Goal: Find specific page/section: Find specific page/section

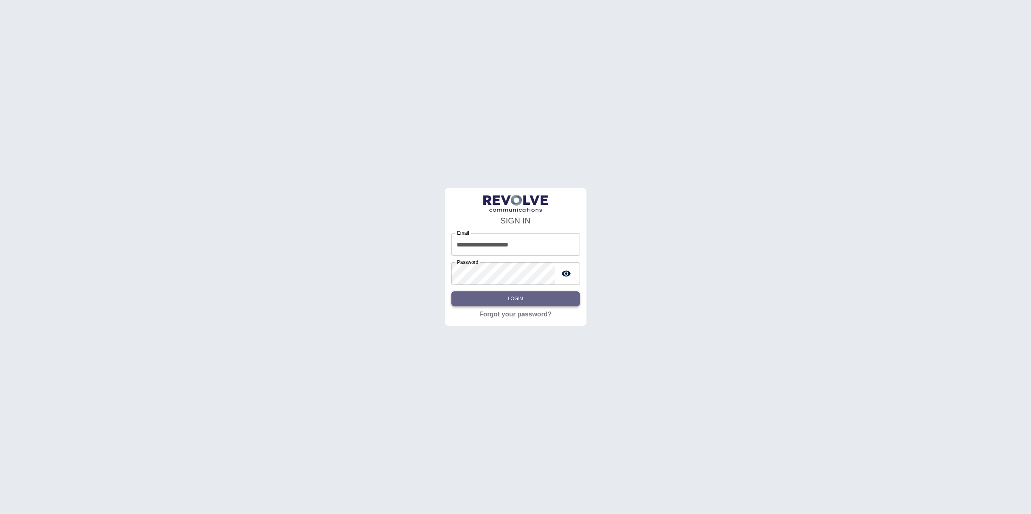
click at [557, 301] on button "Login" at bounding box center [515, 299] width 129 height 15
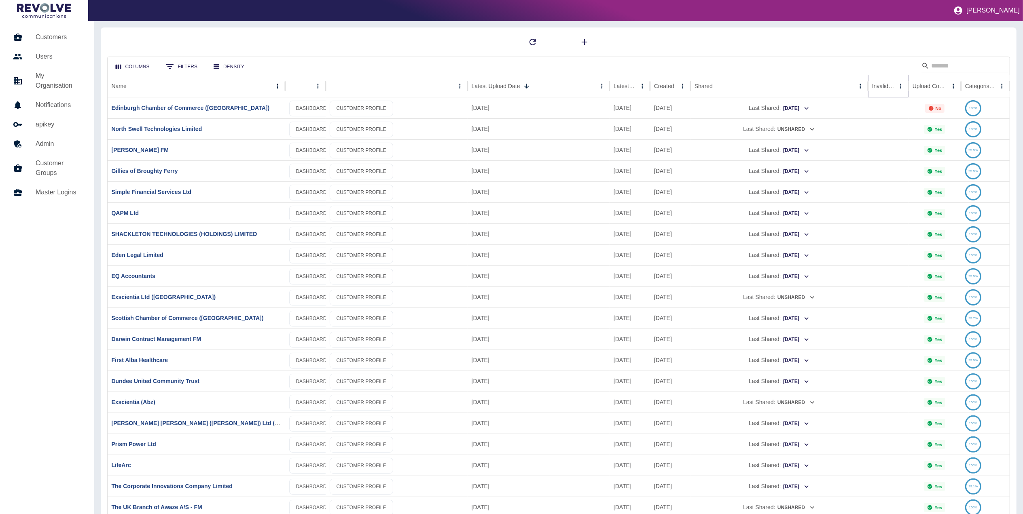
click at [897, 85] on icon "Sort" at bounding box center [900, 86] width 7 height 7
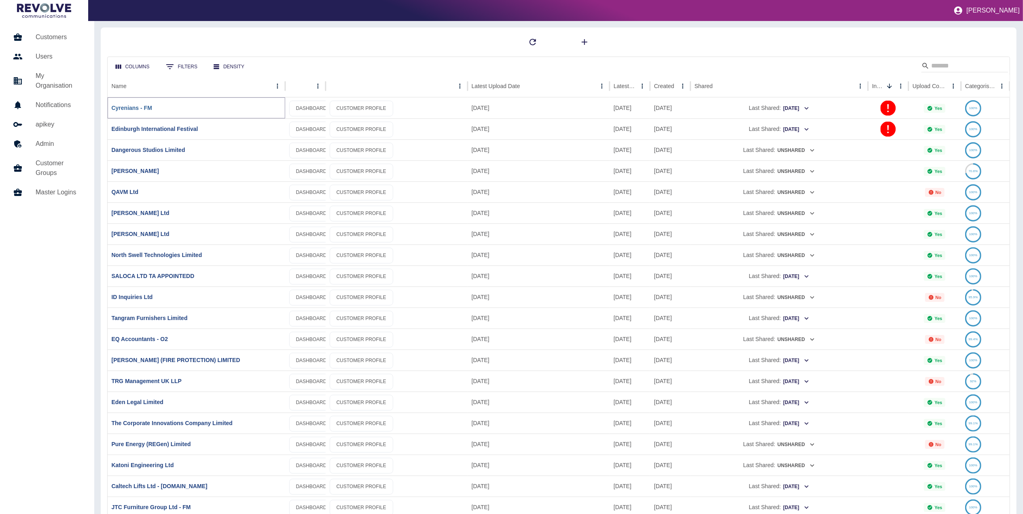
click at [138, 107] on link "Cyrenians - FM" at bounding box center [132, 108] width 40 height 6
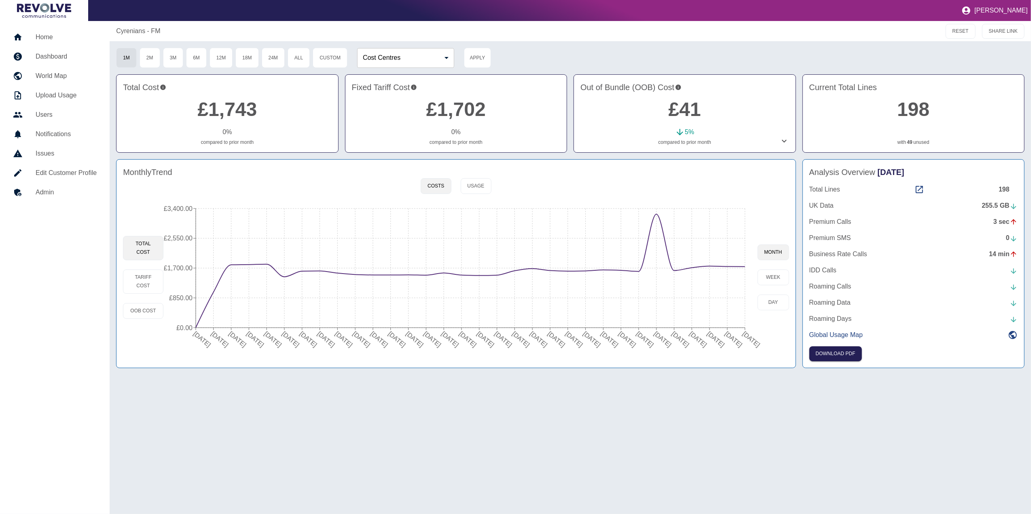
drag, startPoint x: 471, startPoint y: 188, endPoint x: 457, endPoint y: 196, distance: 16.3
click at [471, 188] on button "Usage" at bounding box center [476, 186] width 31 height 16
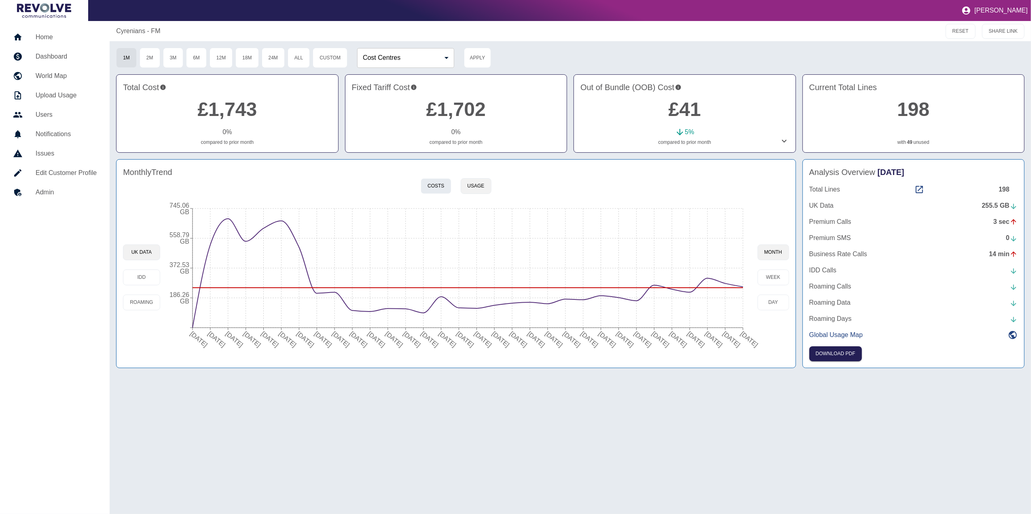
drag, startPoint x: 430, startPoint y: 192, endPoint x: 364, endPoint y: 189, distance: 66.4
click at [429, 190] on button "Costs" at bounding box center [436, 186] width 30 height 16
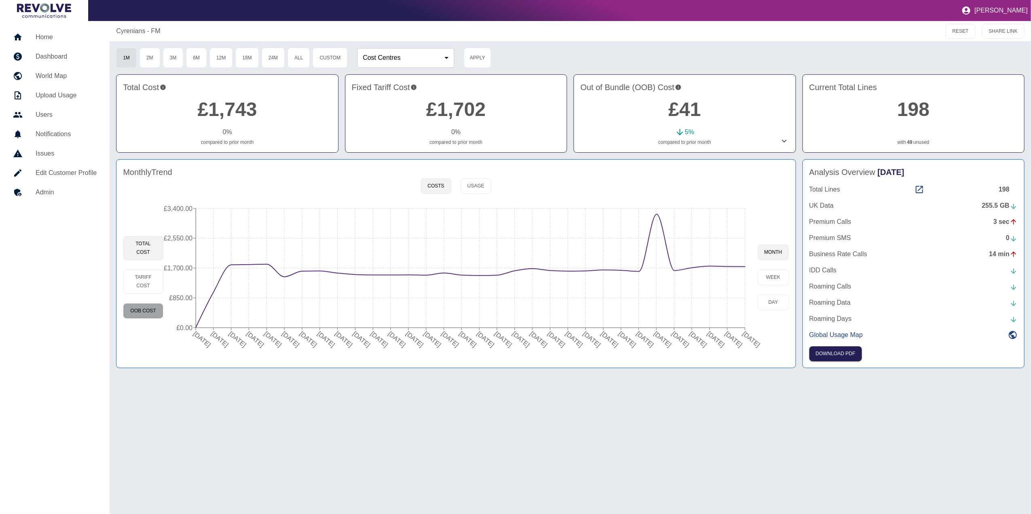
click at [153, 307] on button "OOB Cost" at bounding box center [143, 311] width 40 height 16
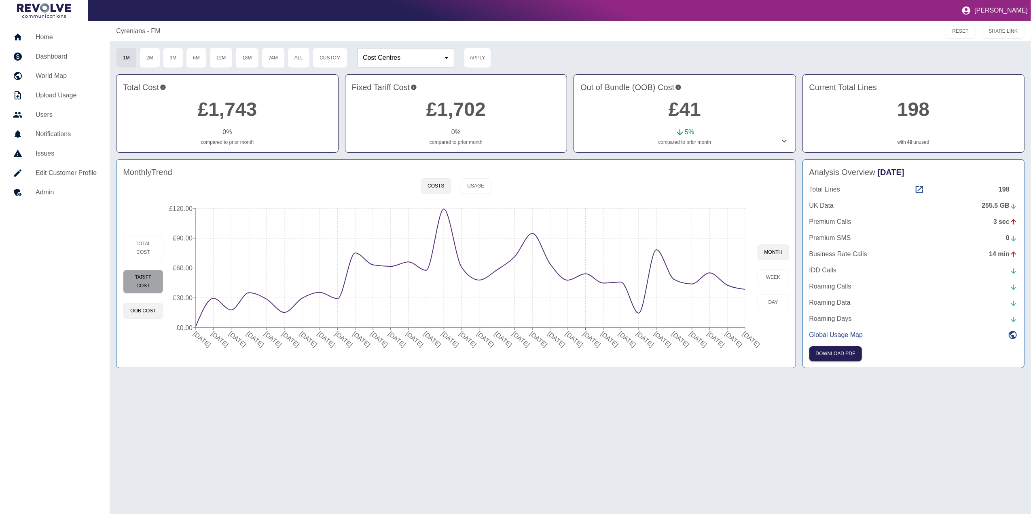
click at [144, 271] on button "Tariff Cost" at bounding box center [143, 282] width 40 height 24
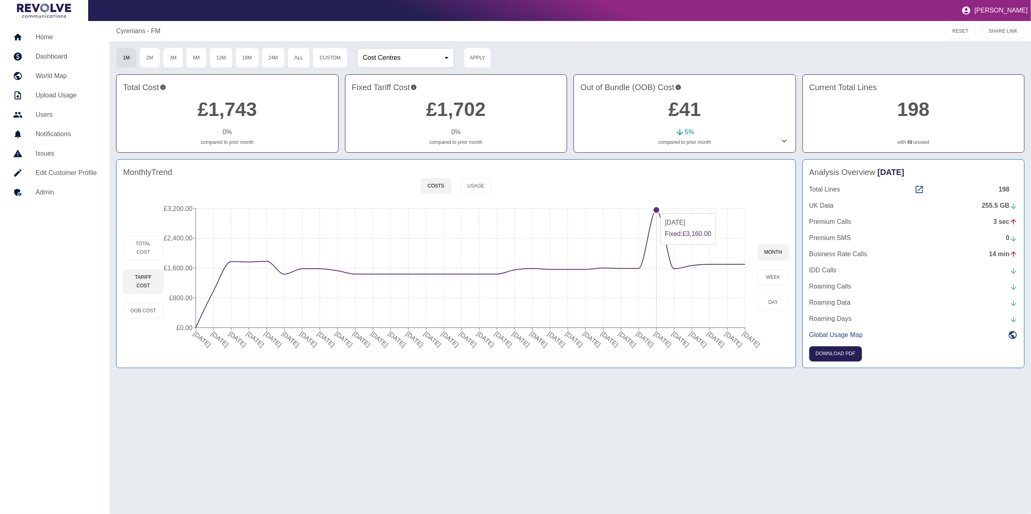
click at [658, 210] on circle at bounding box center [656, 210] width 6 height 6
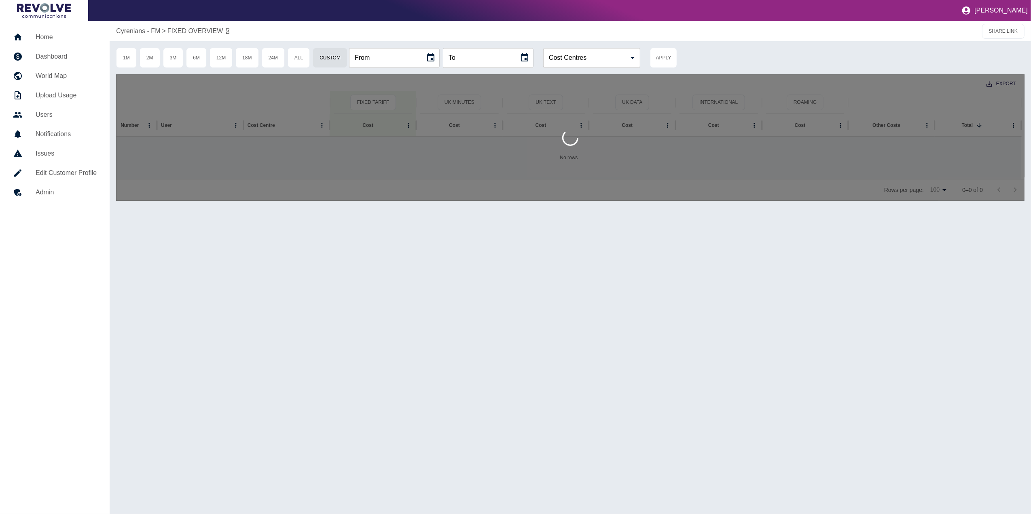
type input "**********"
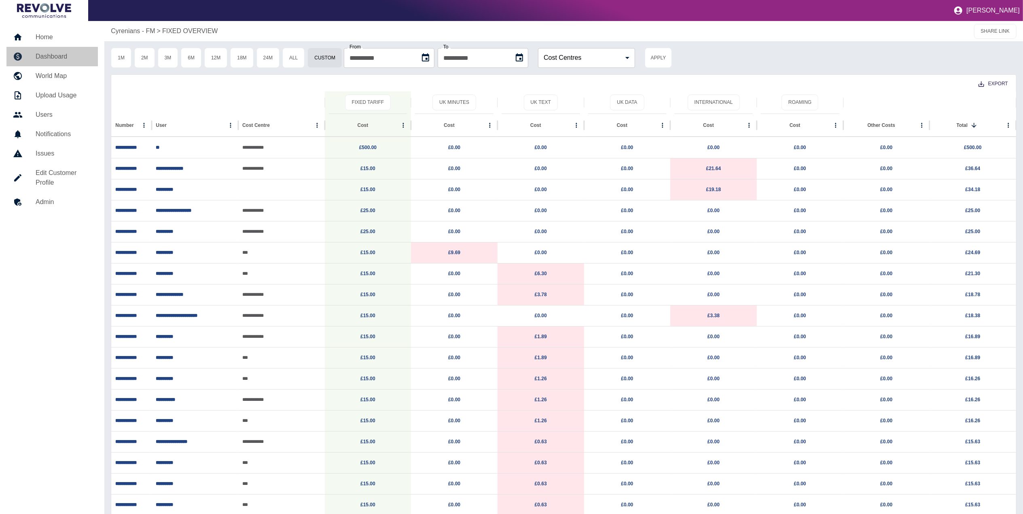
click at [78, 60] on h5 "Dashboard" at bounding box center [64, 57] width 56 height 10
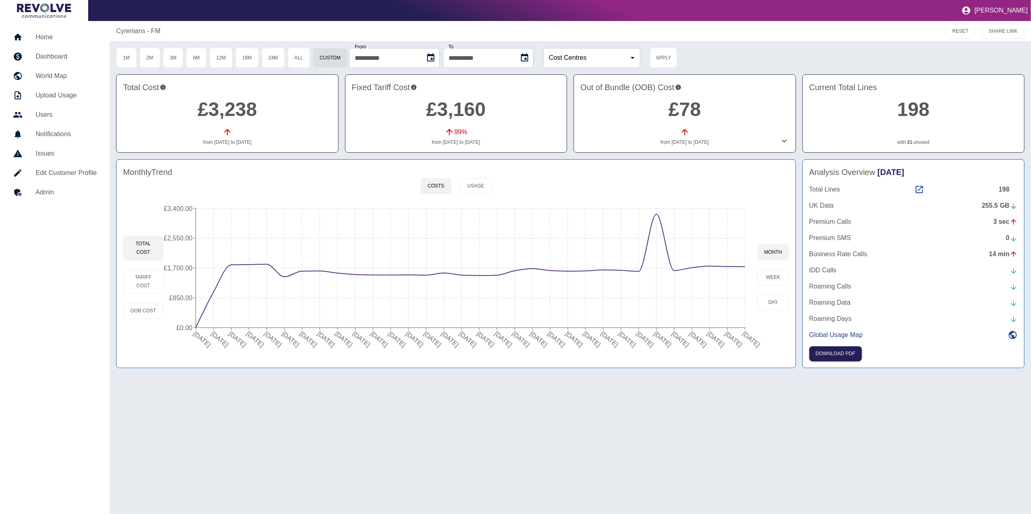
click at [57, 38] on h5 "Home" at bounding box center [66, 37] width 61 height 10
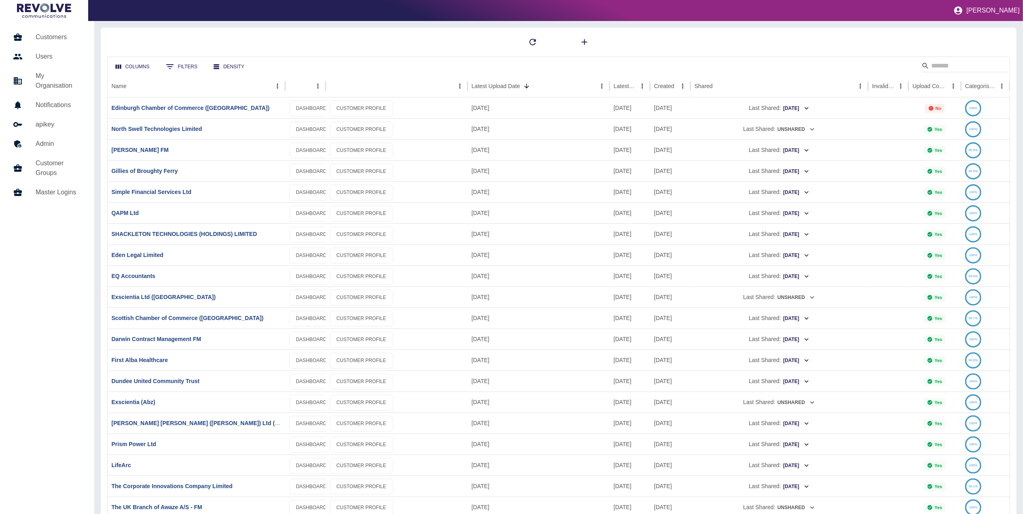
click at [895, 81] on button "Sort" at bounding box center [900, 85] width 11 height 11
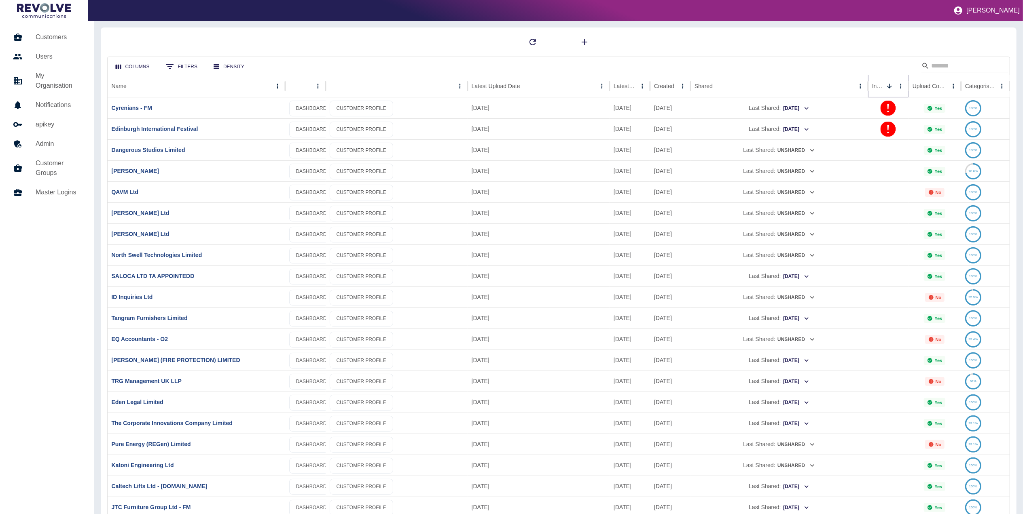
click at [888, 83] on icon "Sort" at bounding box center [889, 86] width 7 height 7
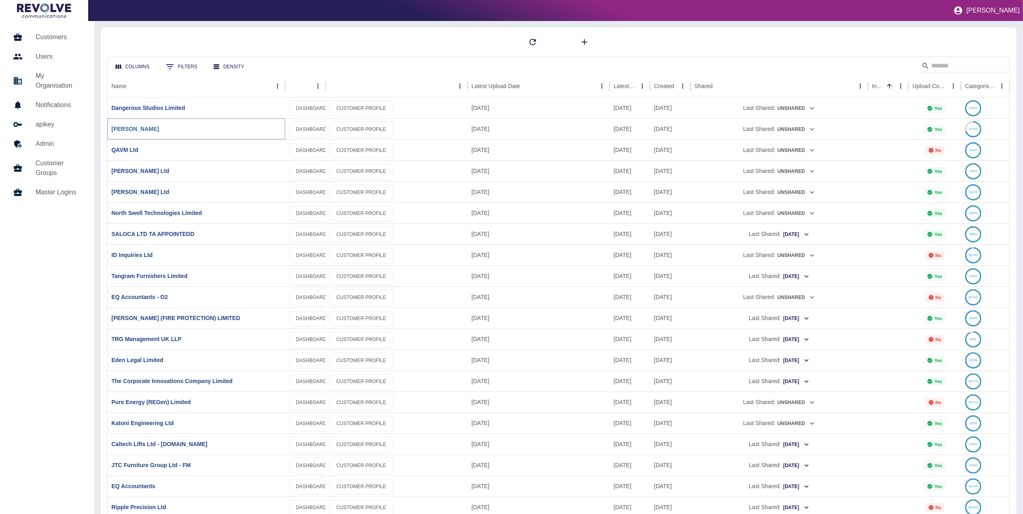
click at [146, 126] on link "[PERSON_NAME]" at bounding box center [135, 129] width 47 height 6
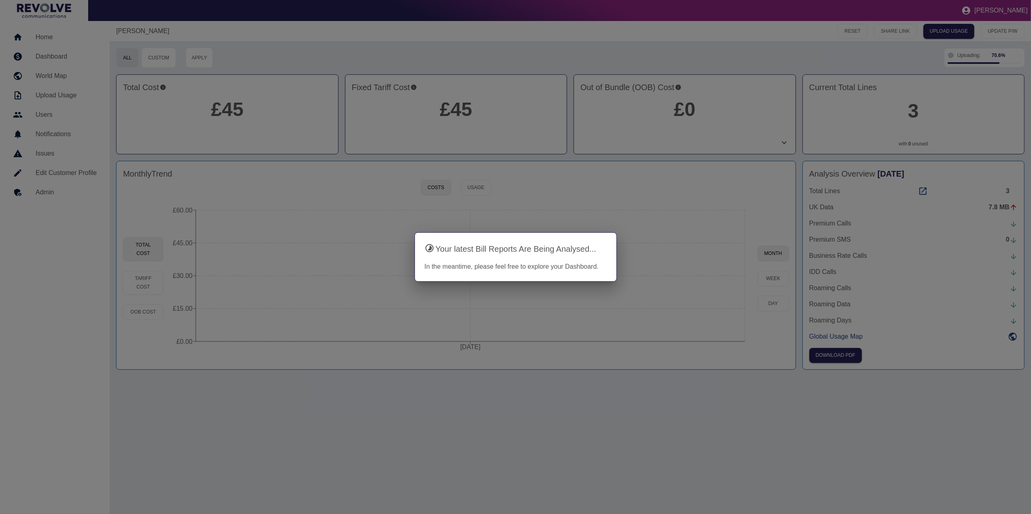
click at [713, 447] on div at bounding box center [515, 257] width 1031 height 514
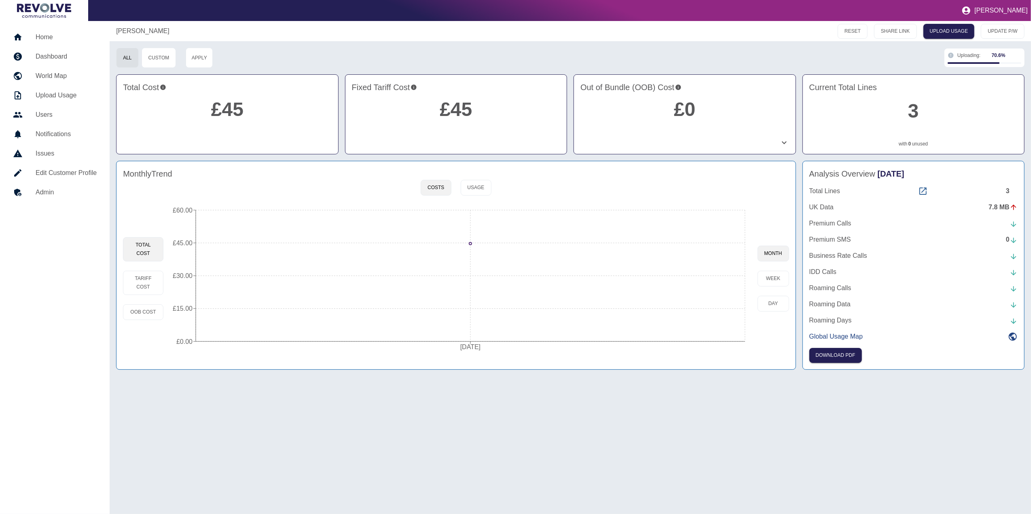
click at [923, 189] on icon at bounding box center [923, 191] width 10 height 10
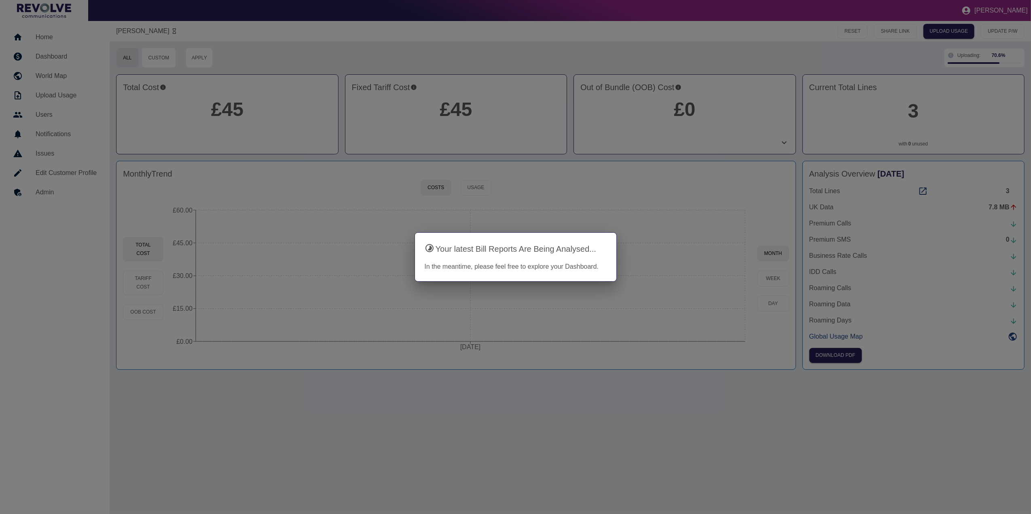
click at [345, 195] on div at bounding box center [515, 257] width 1031 height 514
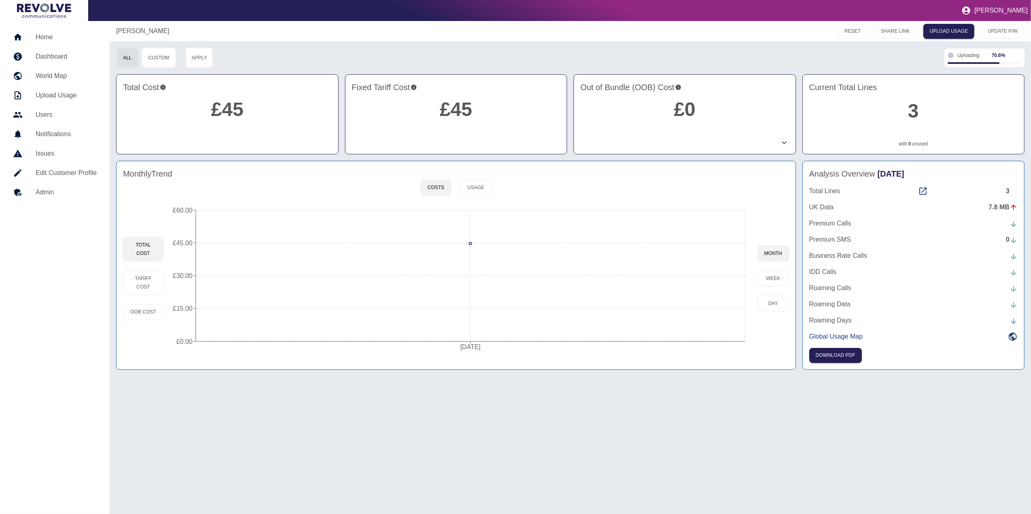
click at [75, 52] on h5 "Dashboard" at bounding box center [66, 57] width 61 height 10
click at [44, 36] on h5 "Home" at bounding box center [66, 37] width 61 height 10
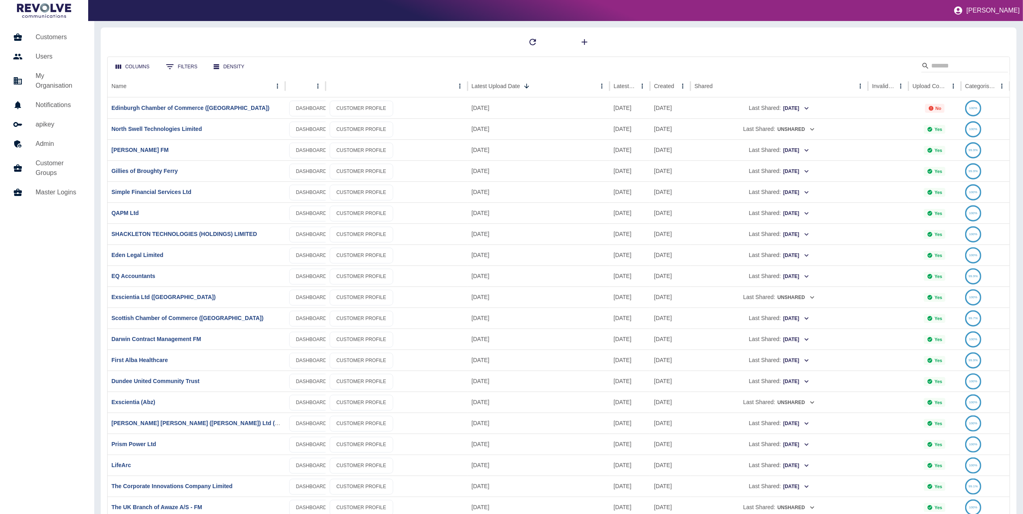
click at [54, 36] on h5 "Customers" at bounding box center [59, 37] width 46 height 10
click at [897, 85] on icon "Sort" at bounding box center [900, 86] width 7 height 7
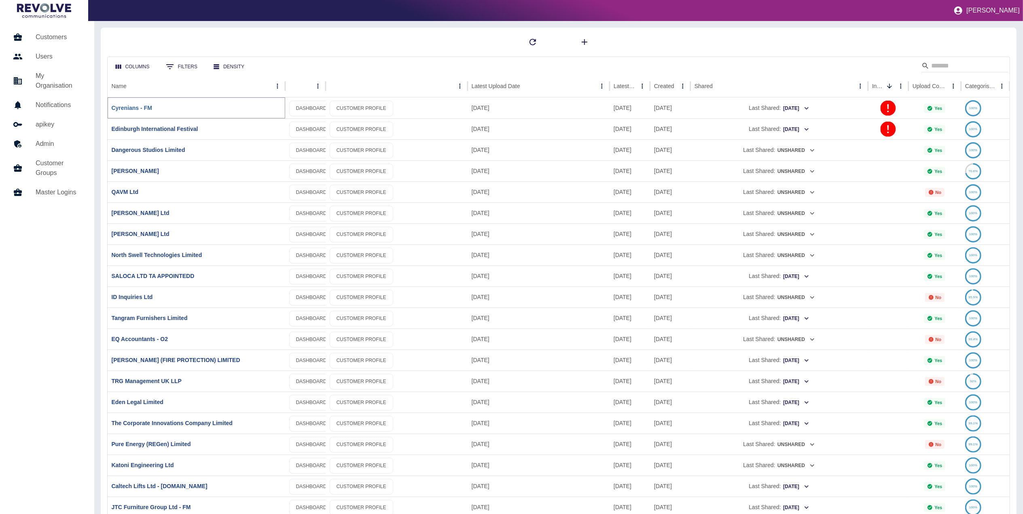
click at [135, 108] on link "Cyrenians - FM" at bounding box center [132, 108] width 40 height 6
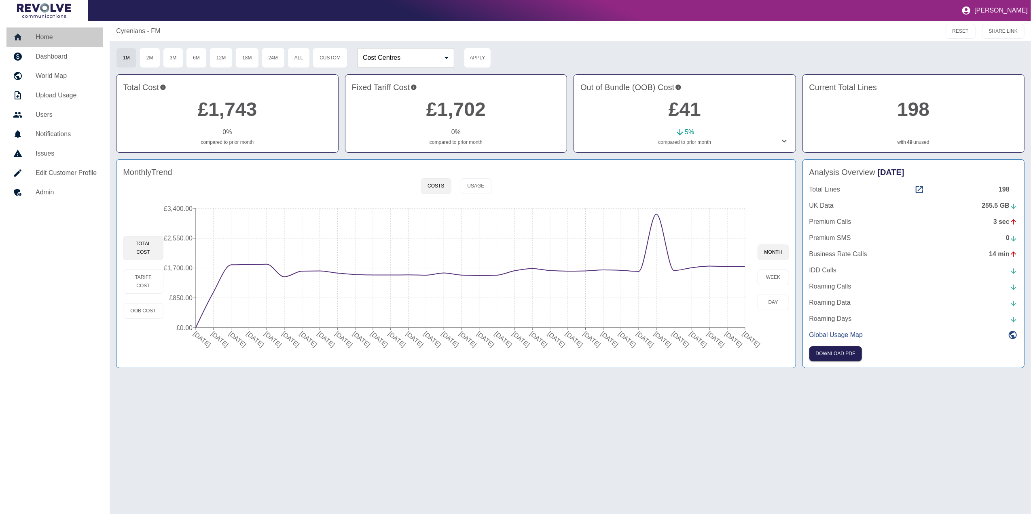
click at [62, 30] on link "Home" at bounding box center [54, 37] width 97 height 19
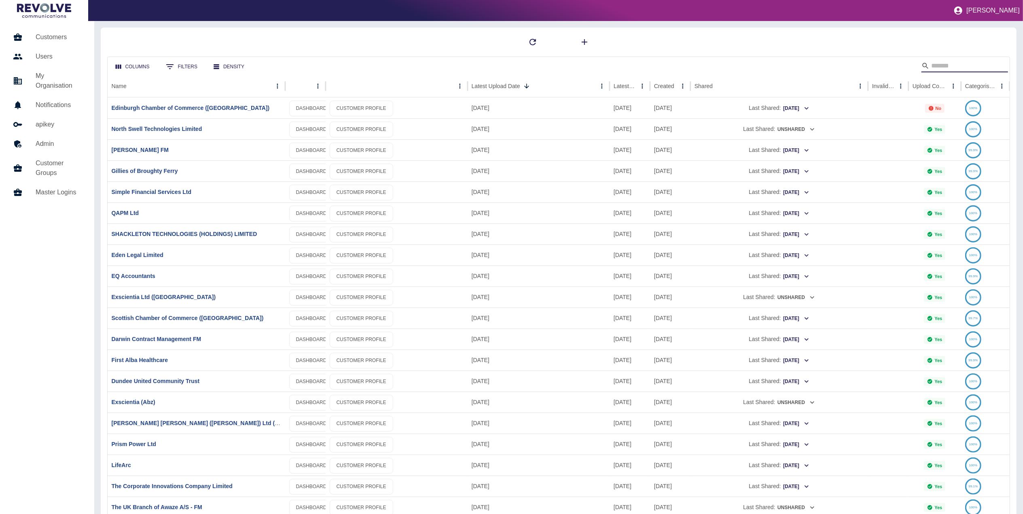
click at [943, 64] on input "Search" at bounding box center [963, 65] width 65 height 13
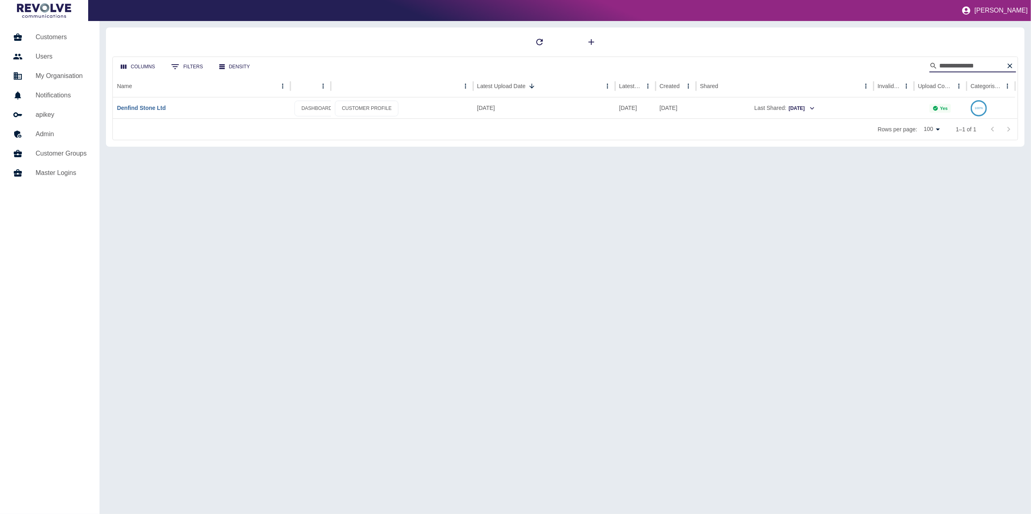
type input "**********"
click at [144, 106] on link "Denfind Stone Ltd" at bounding box center [141, 108] width 49 height 6
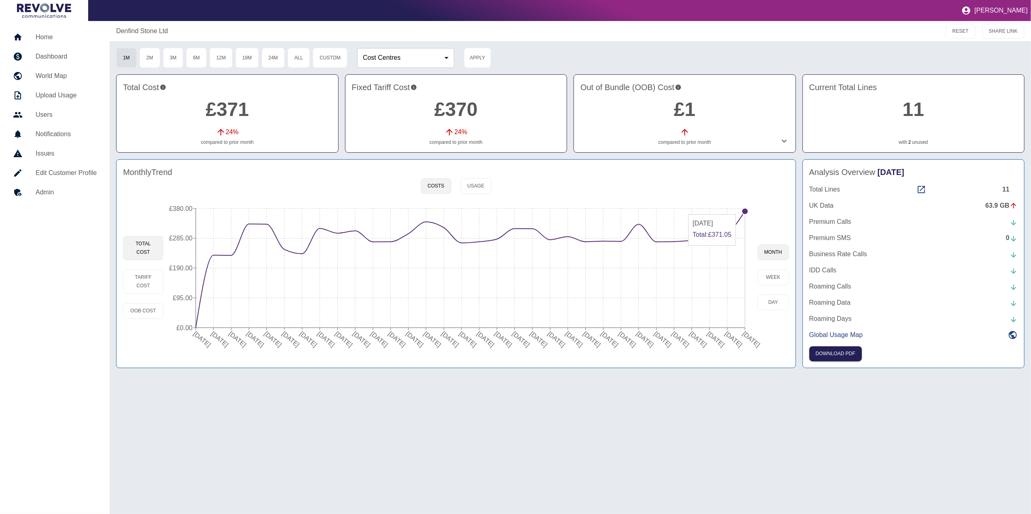
click at [745, 210] on circle at bounding box center [745, 211] width 6 height 6
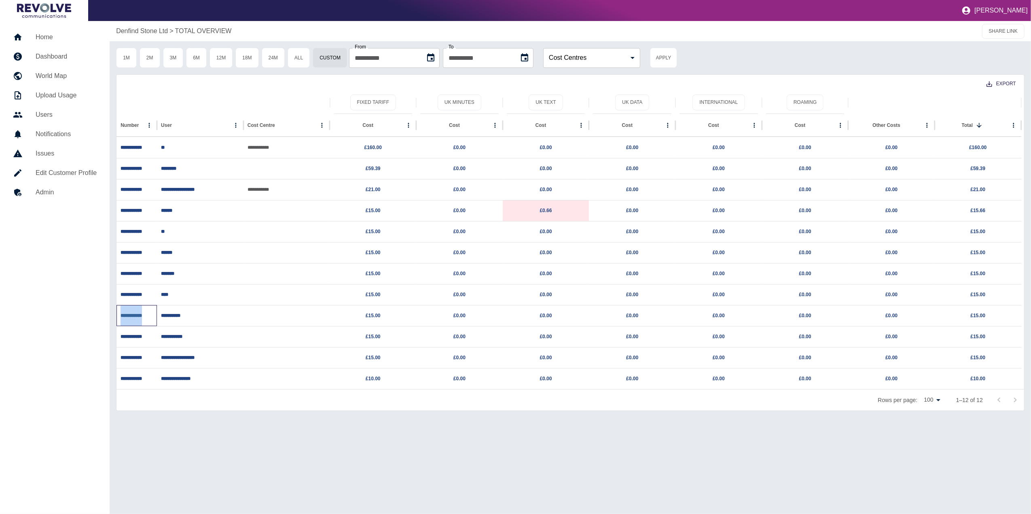
drag, startPoint x: 157, startPoint y: 314, endPoint x: 123, endPoint y: 314, distance: 34.0
click at [123, 314] on div "**********" at bounding box center [136, 315] width 40 height 21
drag, startPoint x: 211, startPoint y: 438, endPoint x: 160, endPoint y: 361, distance: 92.5
click at [211, 438] on div "**********" at bounding box center [570, 267] width 921 height 493
drag, startPoint x: 156, startPoint y: 316, endPoint x: 124, endPoint y: 316, distance: 32.4
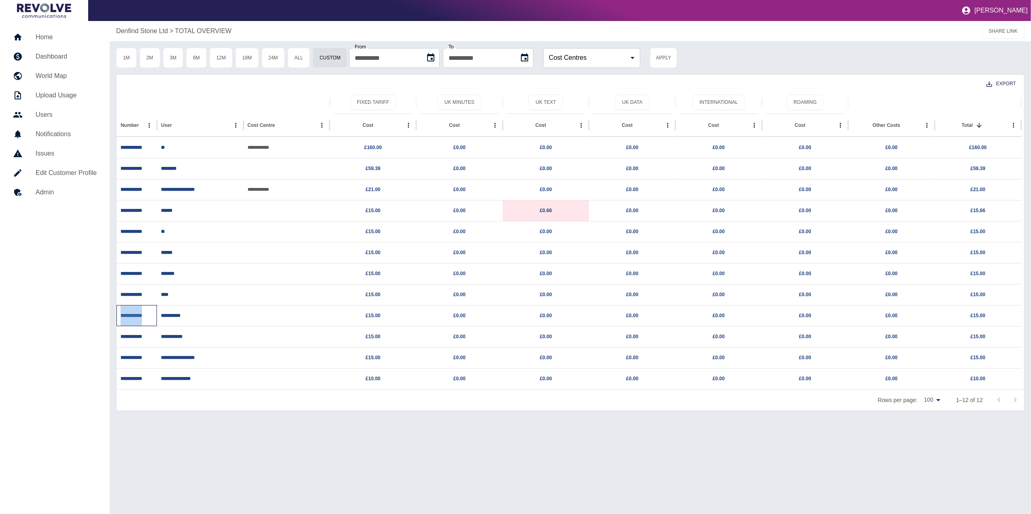
click at [124, 316] on div "**********" at bounding box center [136, 315] width 40 height 21
copy link "**********"
drag, startPoint x: 57, startPoint y: 52, endPoint x: 55, endPoint y: 47, distance: 5.4
click at [57, 51] on link "Dashboard" at bounding box center [54, 56] width 97 height 19
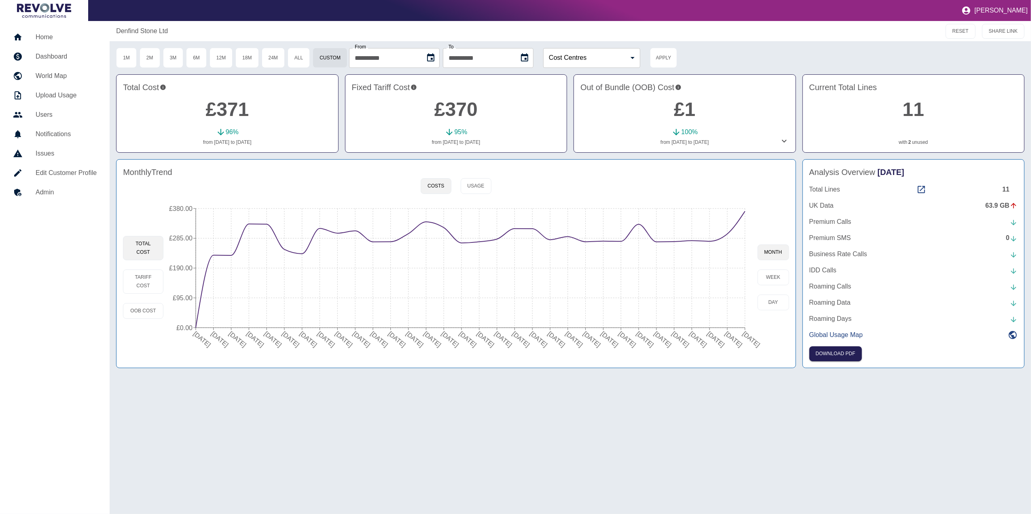
drag, startPoint x: 841, startPoint y: 469, endPoint x: 835, endPoint y: 463, distance: 8.3
click at [838, 468] on div "**********" at bounding box center [570, 267] width 921 height 493
click at [57, 27] on nav "Home Dashboard World Map Upload Usage Users Notifications Issues Edit Customer …" at bounding box center [55, 267] width 110 height 493
click at [55, 44] on link "Home" at bounding box center [54, 37] width 97 height 19
